Goal: Navigation & Orientation: Understand site structure

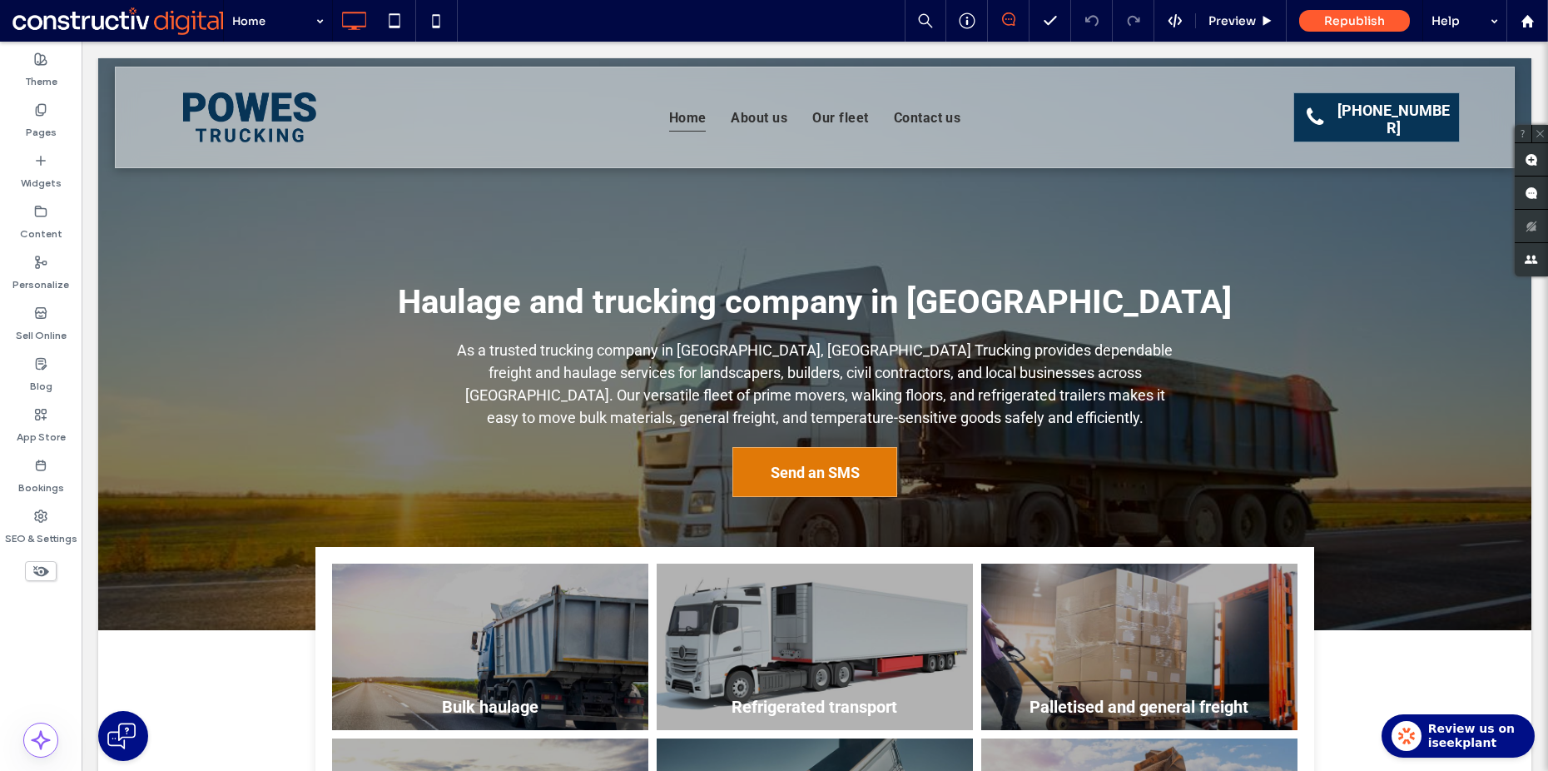
click at [52, 630] on div "Theme Pages Widgets Content Personalize Sell Online Blog App Store Bookings SEO…" at bounding box center [41, 406] width 82 height 729
click at [56, 605] on div at bounding box center [41, 597] width 82 height 17
click at [47, 658] on div "Theme Pages Widgets Content Personalize Sell Online Blog App Store Bookings SEO…" at bounding box center [41, 406] width 82 height 729
click at [49, 631] on div "Theme Pages Widgets Content Personalize Sell Online Blog App Store Bookings SEO…" at bounding box center [41, 406] width 82 height 729
click at [1532, 18] on icon at bounding box center [1528, 21] width 14 height 14
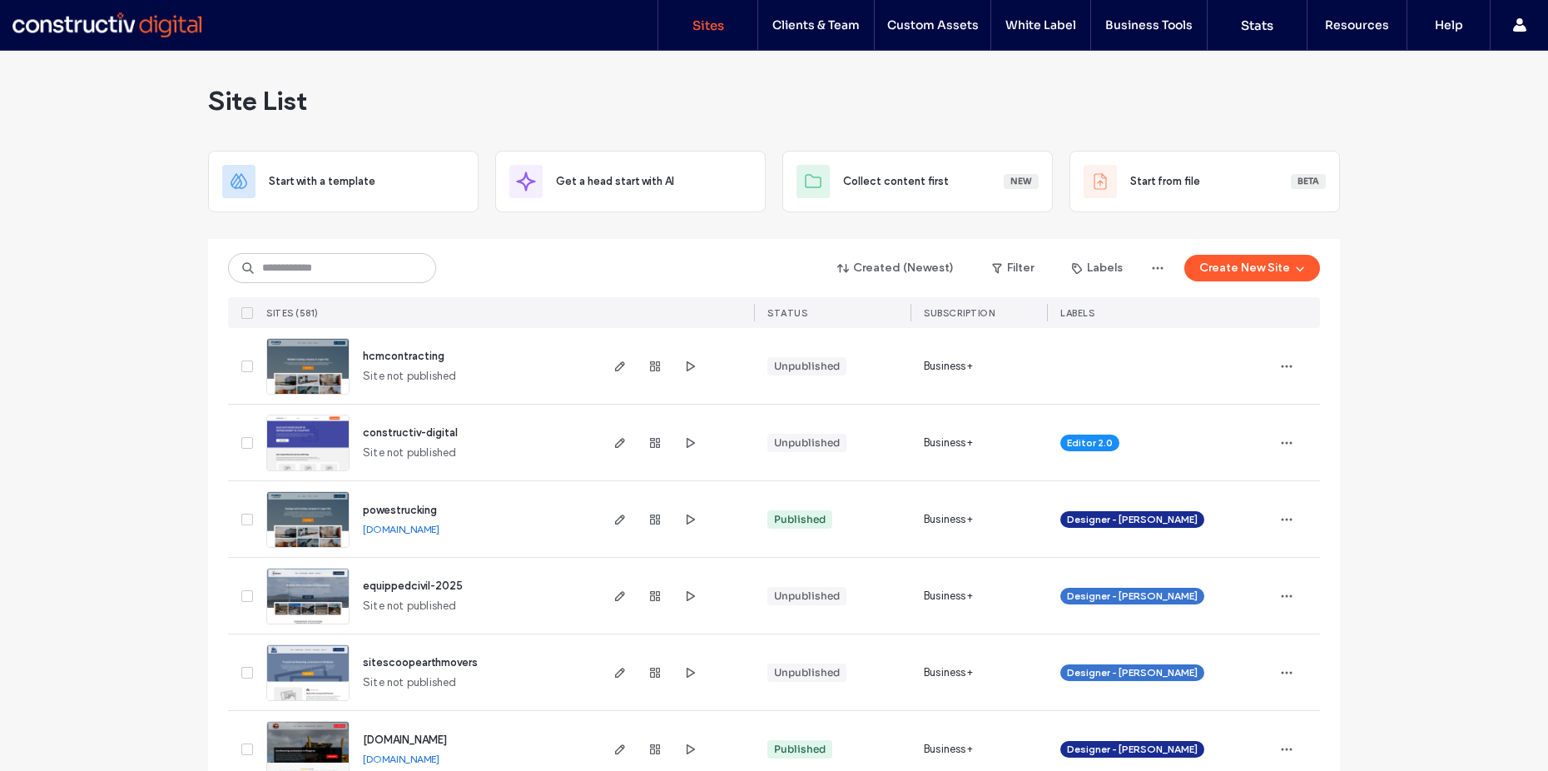
click at [394, 112] on div "Site List" at bounding box center [774, 101] width 1132 height 100
